Goal: Complete application form

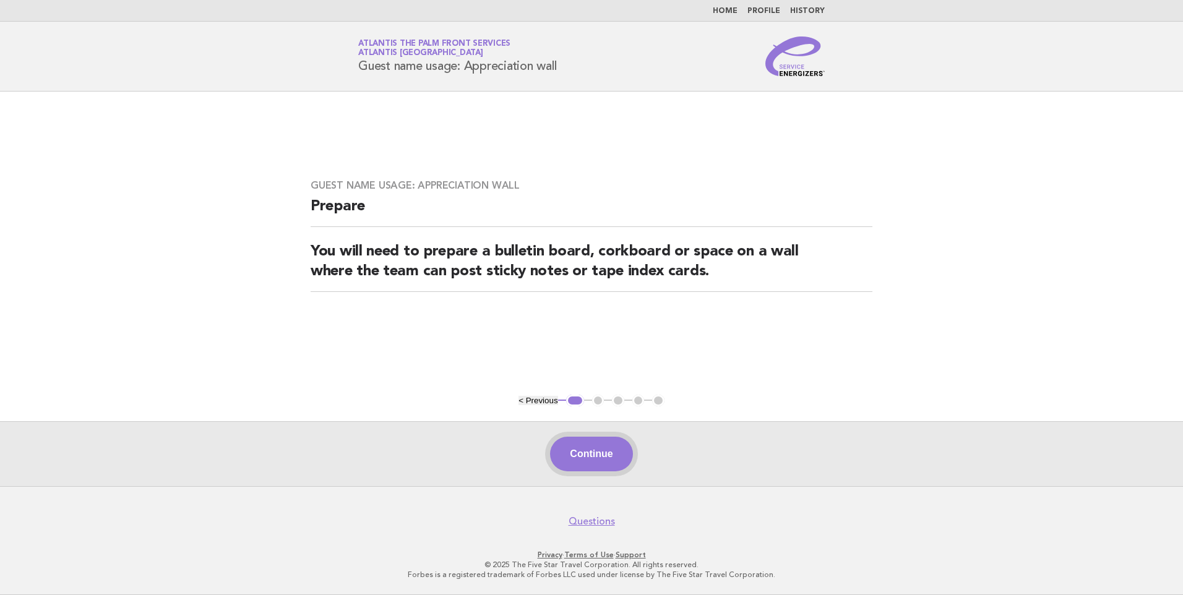
click at [592, 452] on button "Continue" at bounding box center [591, 454] width 82 height 35
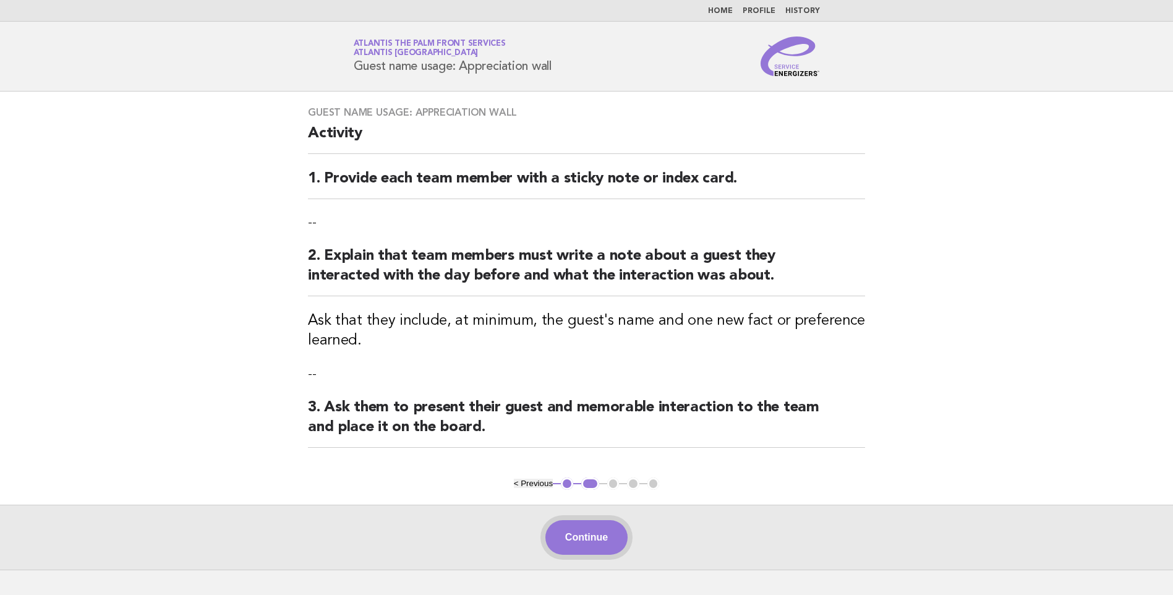
click at [601, 533] on button "Continue" at bounding box center [587, 537] width 82 height 35
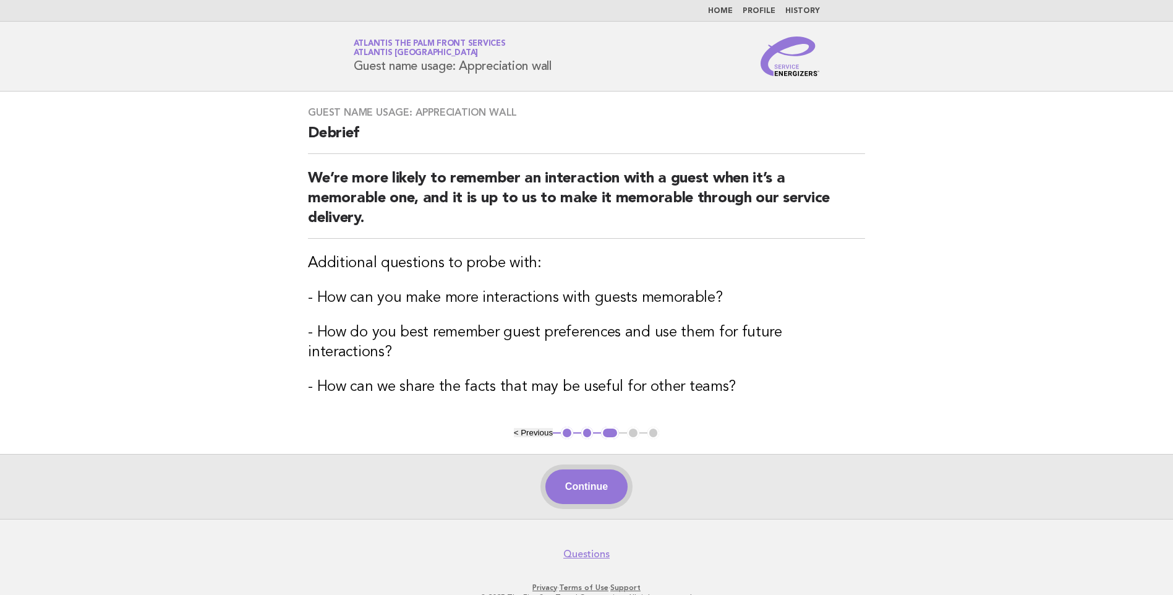
click at [585, 470] on button "Continue" at bounding box center [587, 487] width 82 height 35
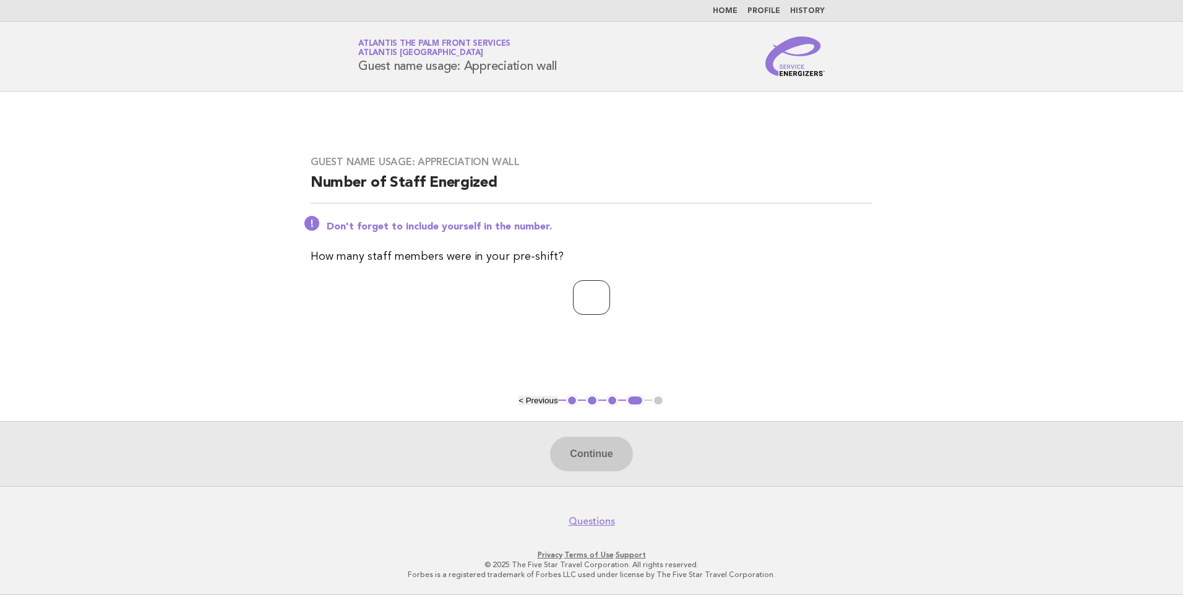
click at [573, 301] on input "number" at bounding box center [591, 297] width 37 height 35
type input "*"
click at [604, 461] on button "Continue" at bounding box center [591, 454] width 82 height 35
